Goal: Check status: Check status

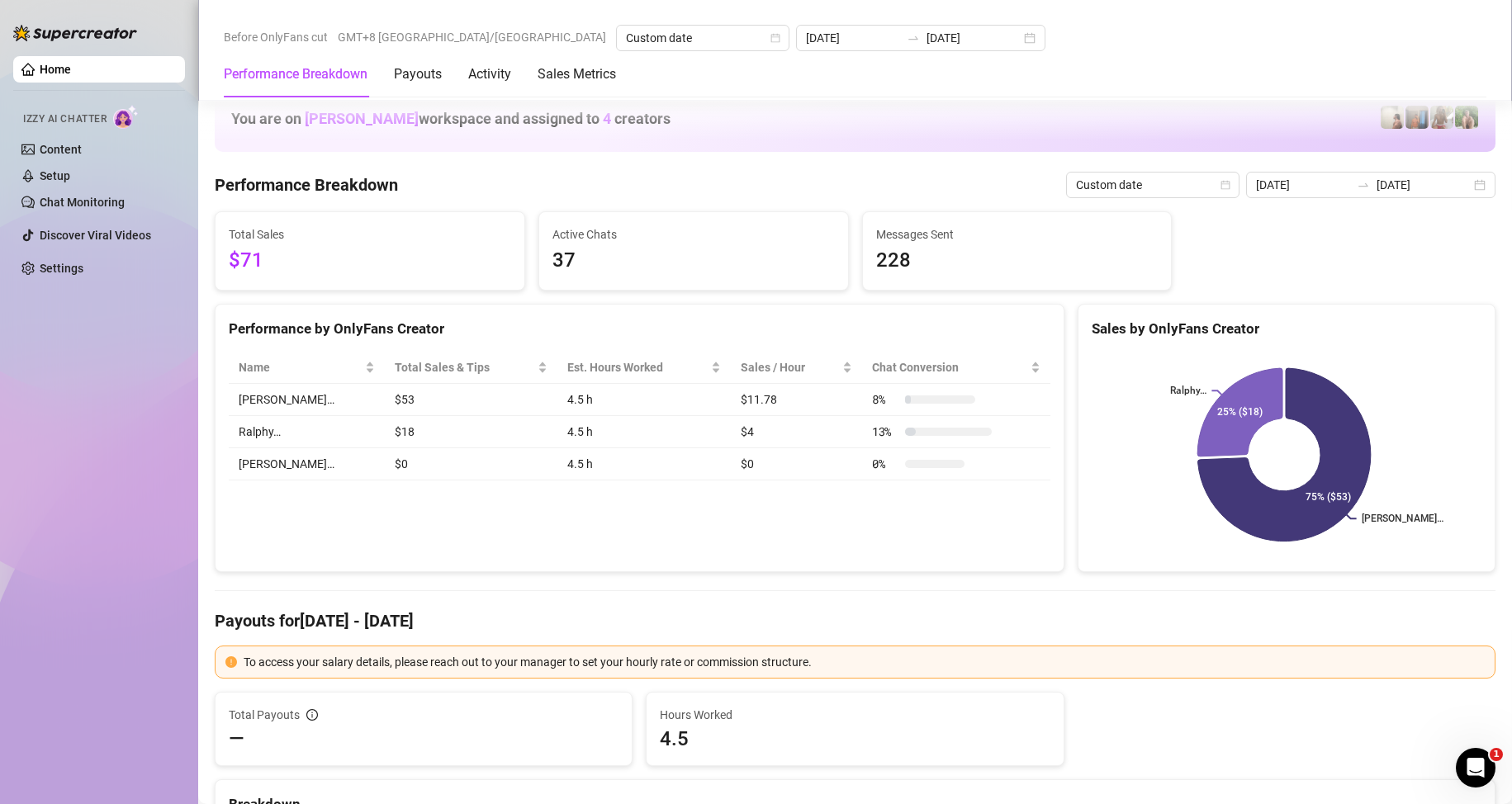
scroll to position [1569, 0]
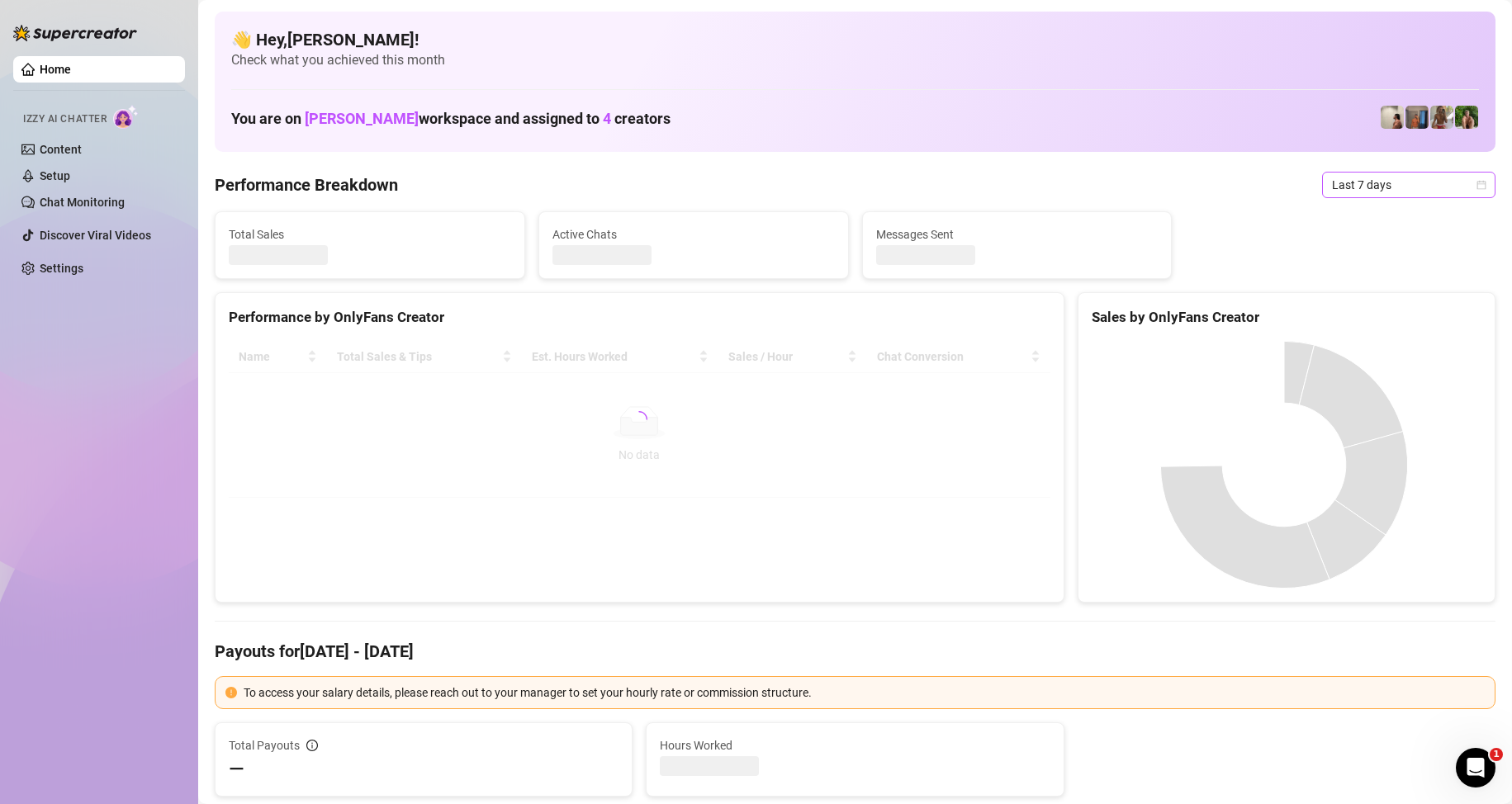
click at [1406, 183] on span "Last 7 days" at bounding box center [1409, 185] width 154 height 25
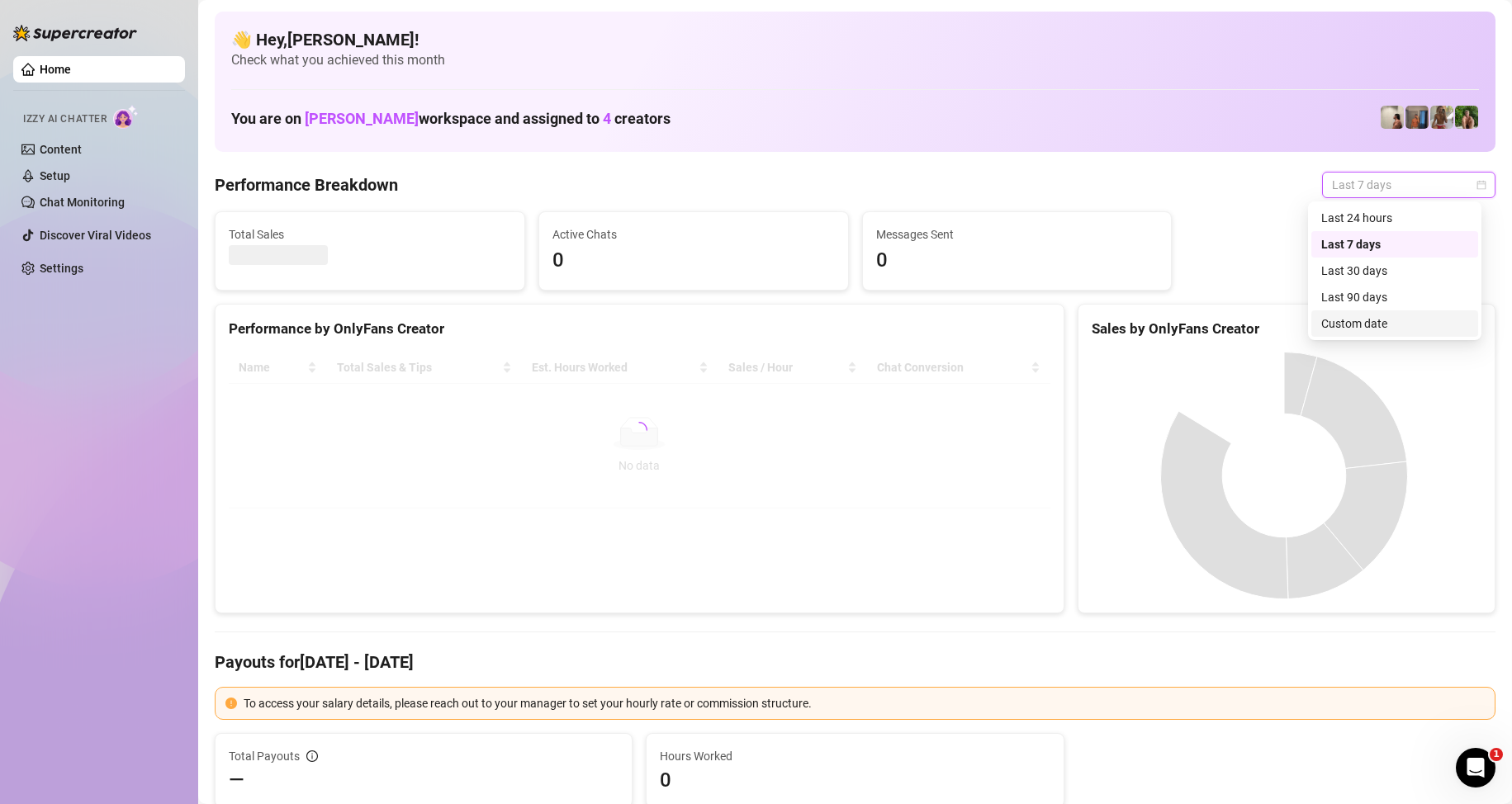
click at [1379, 320] on div "Custom date" at bounding box center [1395, 323] width 147 height 18
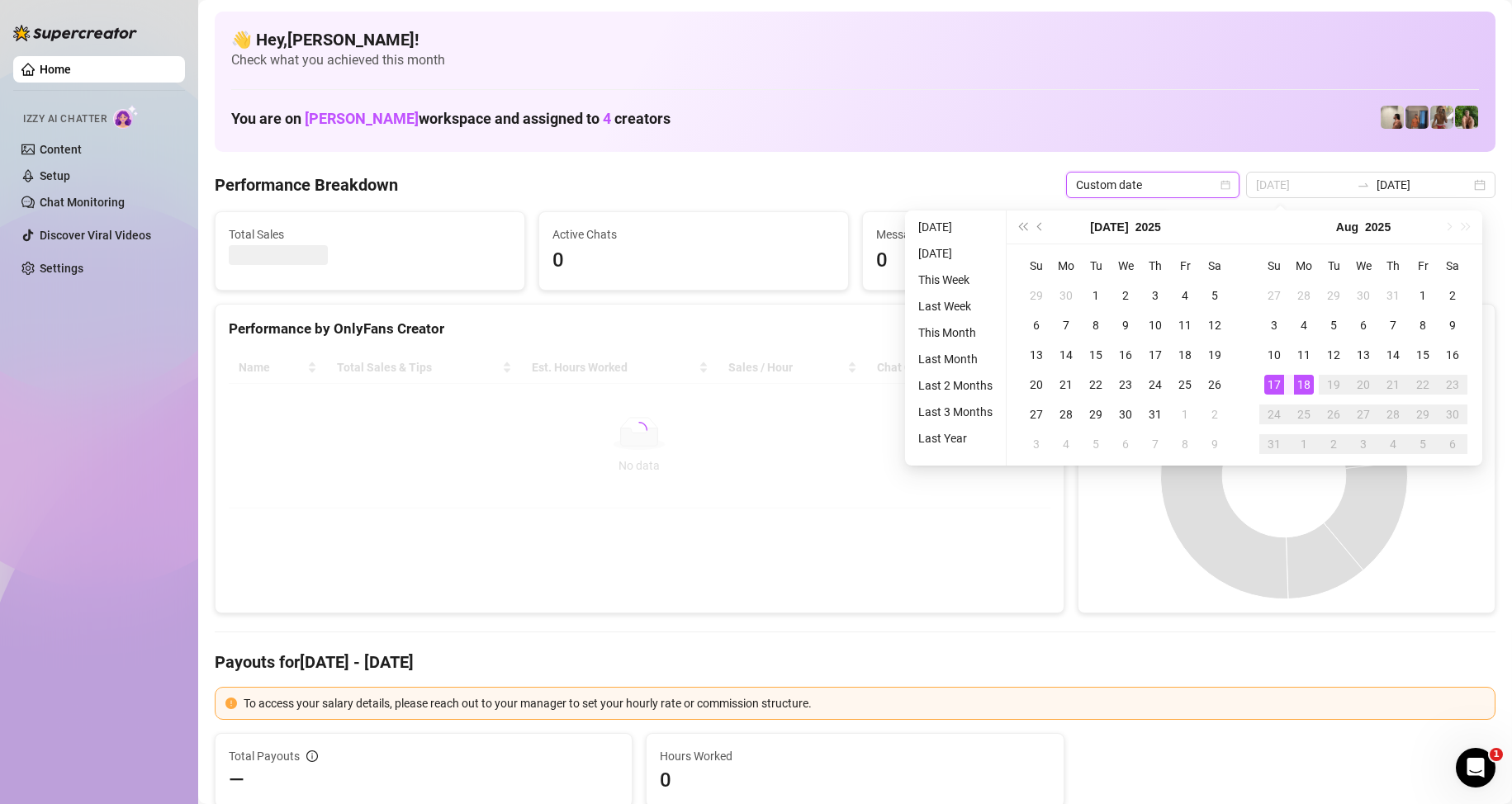
type input "[DATE]"
click at [1306, 383] on div "18" at bounding box center [1304, 385] width 20 height 20
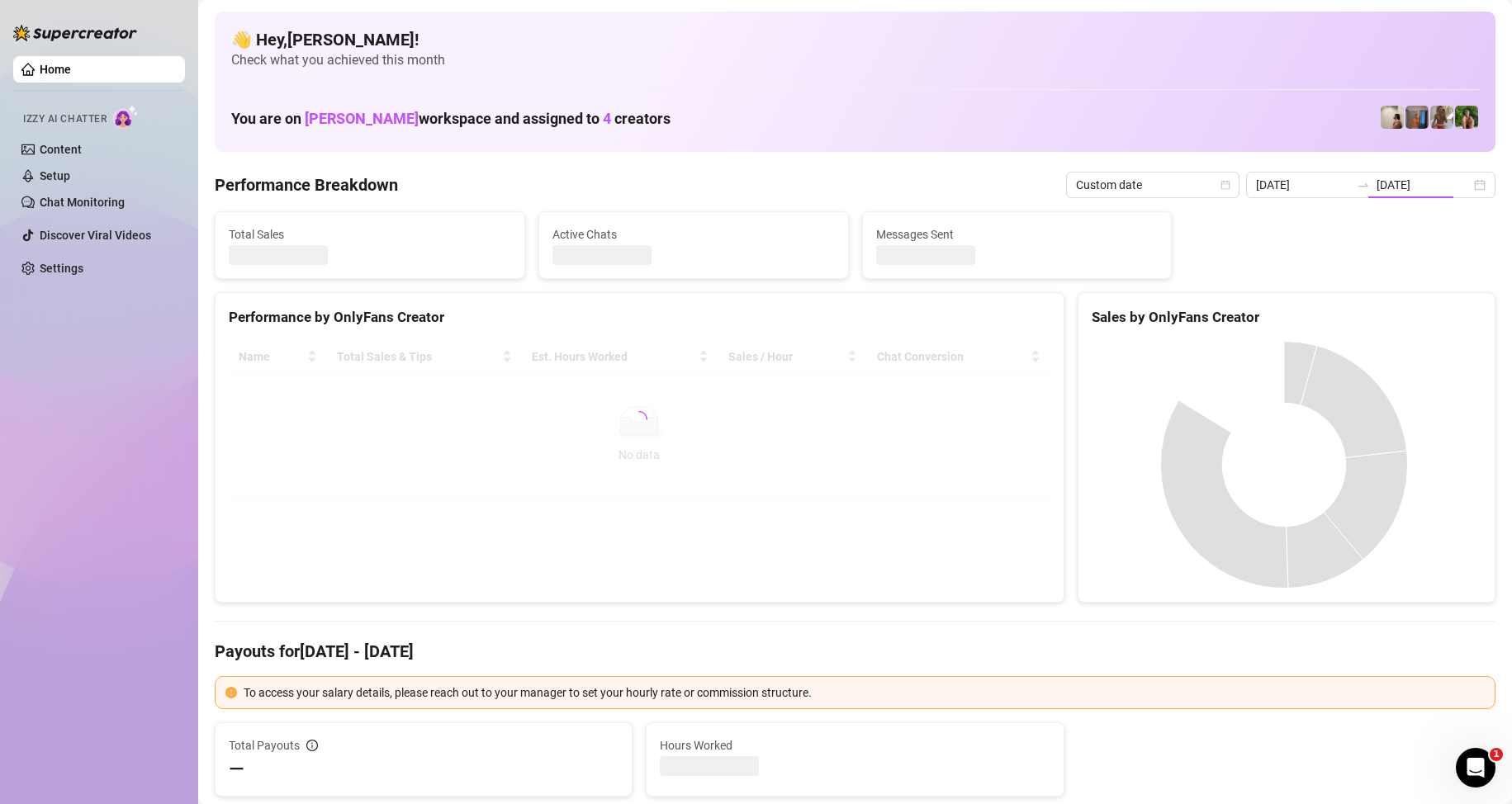
type input "[DATE]"
